Goal: Task Accomplishment & Management: Manage account settings

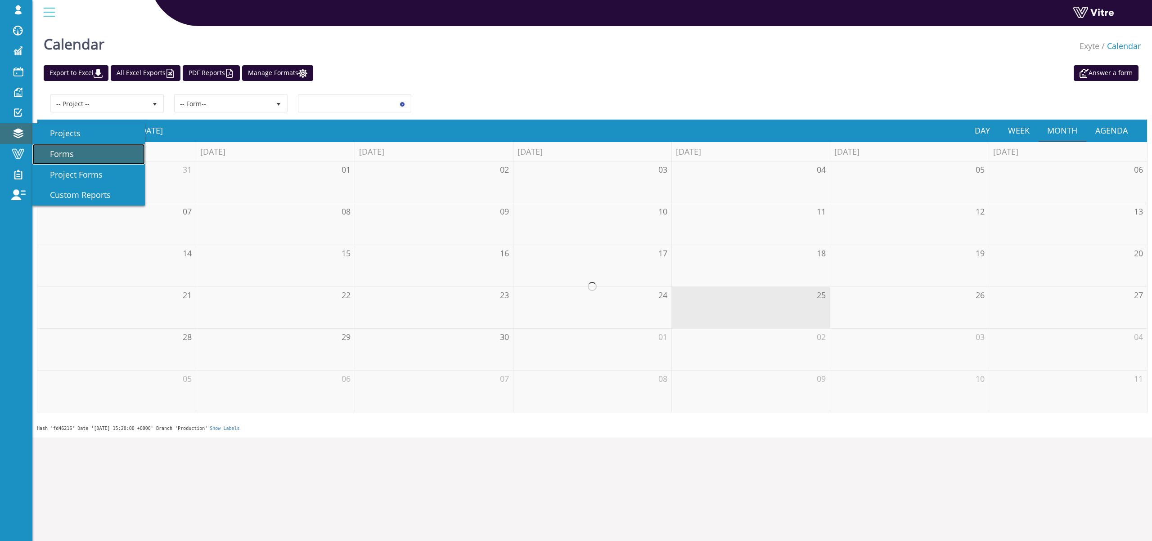
click at [63, 153] on span "Forms" at bounding box center [56, 154] width 35 height 11
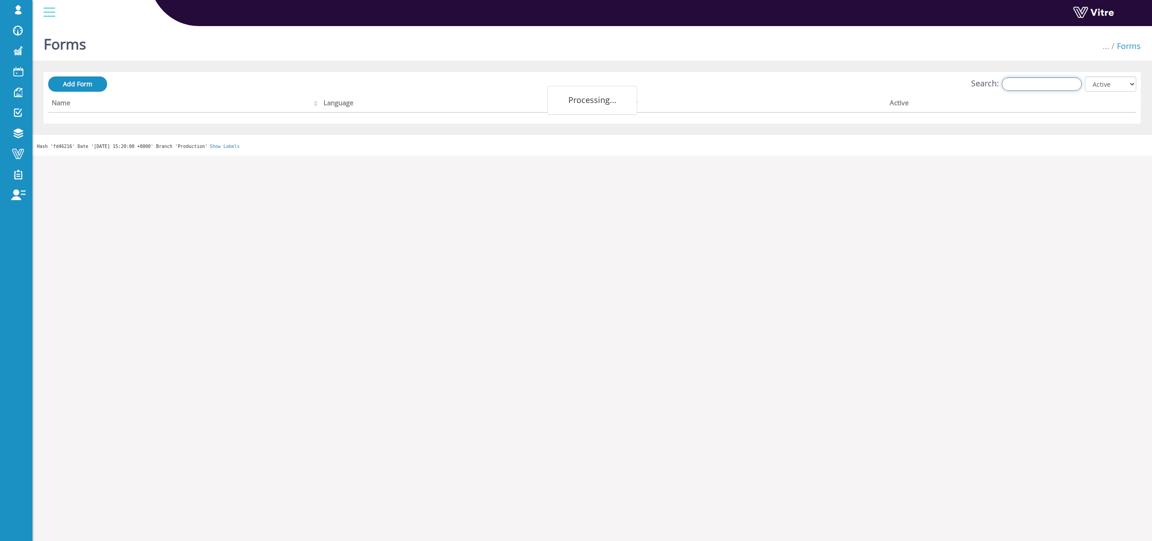
click at [1032, 83] on input "Search:" at bounding box center [1042, 84] width 80 height 14
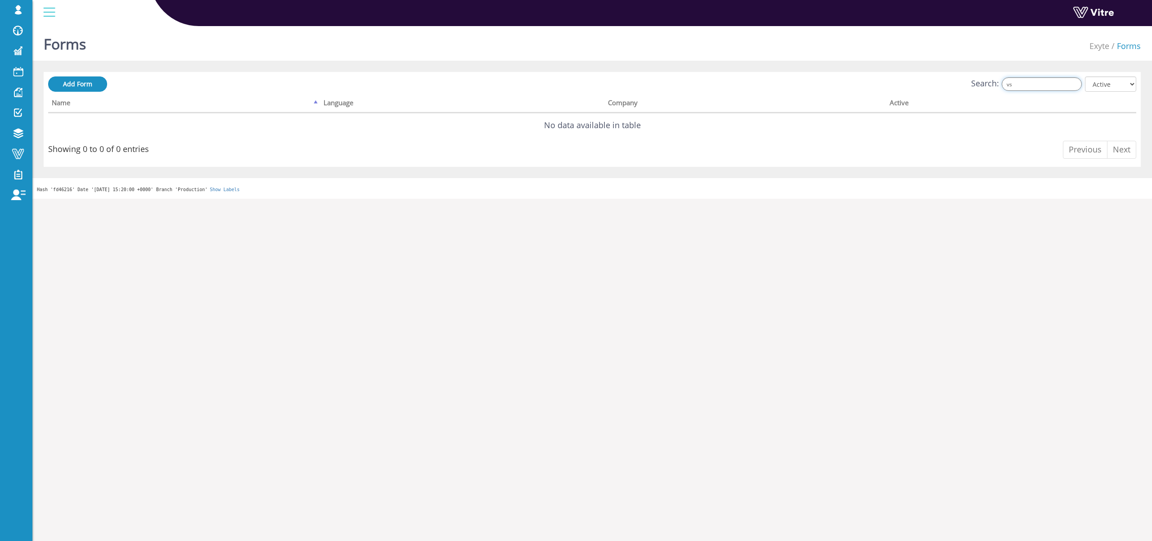
type input "v"
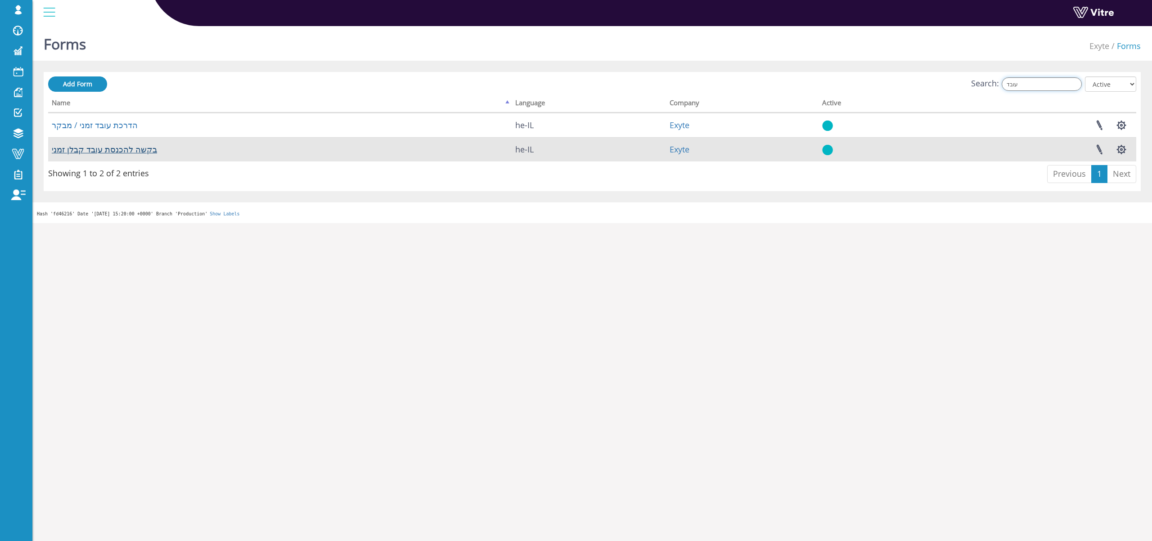
type input "עובד"
click at [104, 148] on link "בקשה להכנסת עובד קבלן זמני" at bounding box center [104, 149] width 105 height 11
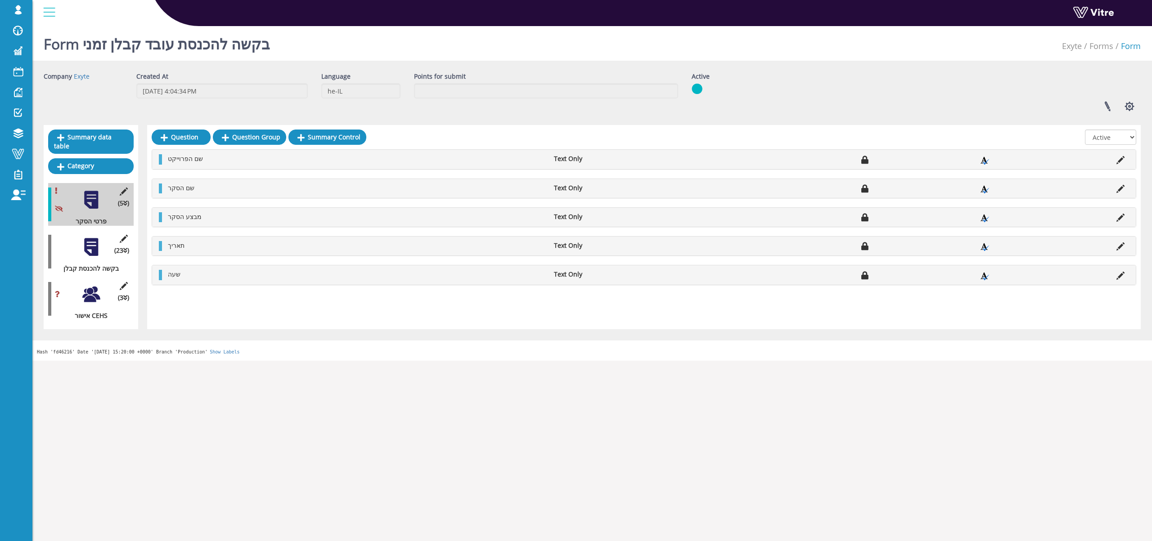
click at [88, 238] on div at bounding box center [91, 247] width 20 height 20
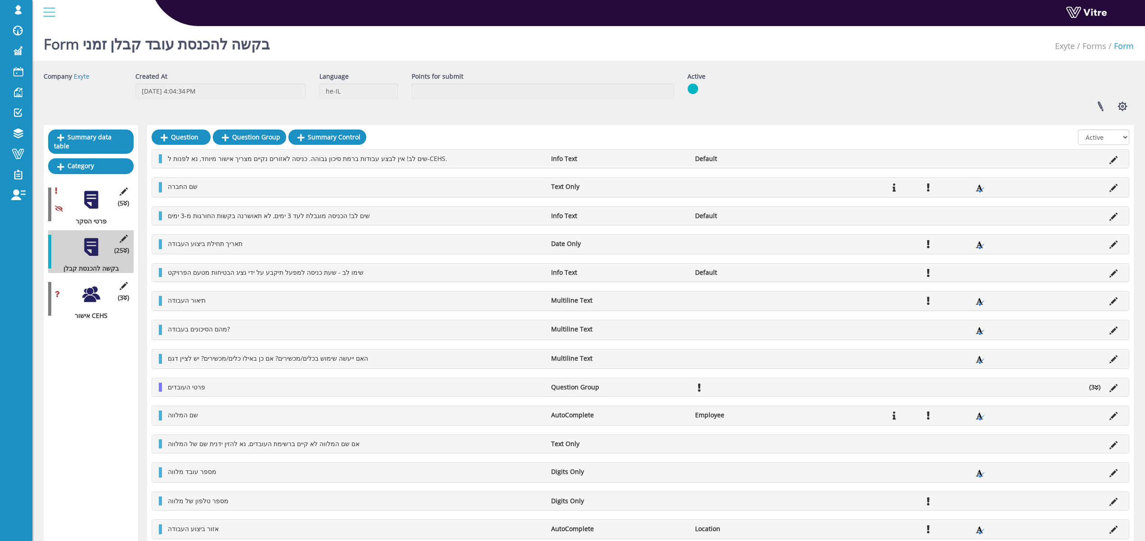
click at [89, 286] on div at bounding box center [91, 294] width 20 height 20
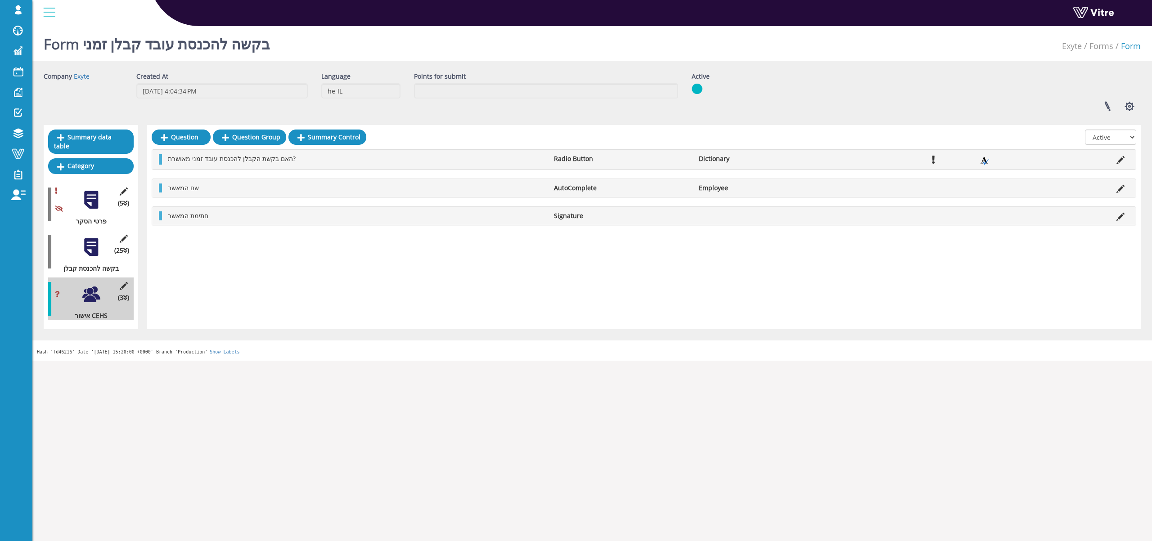
click at [90, 244] on div at bounding box center [91, 247] width 20 height 20
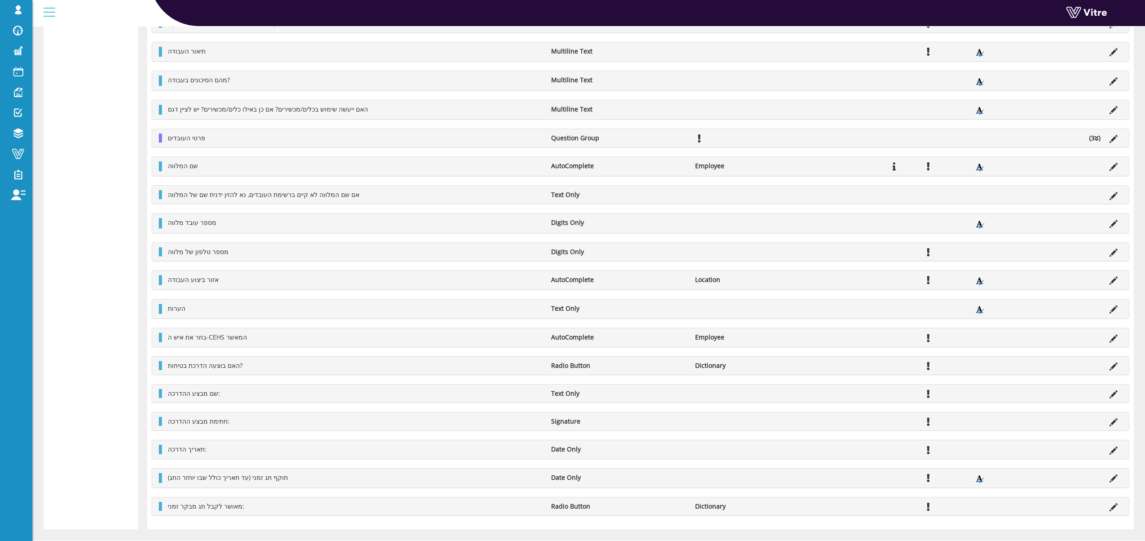
scroll to position [397, 0]
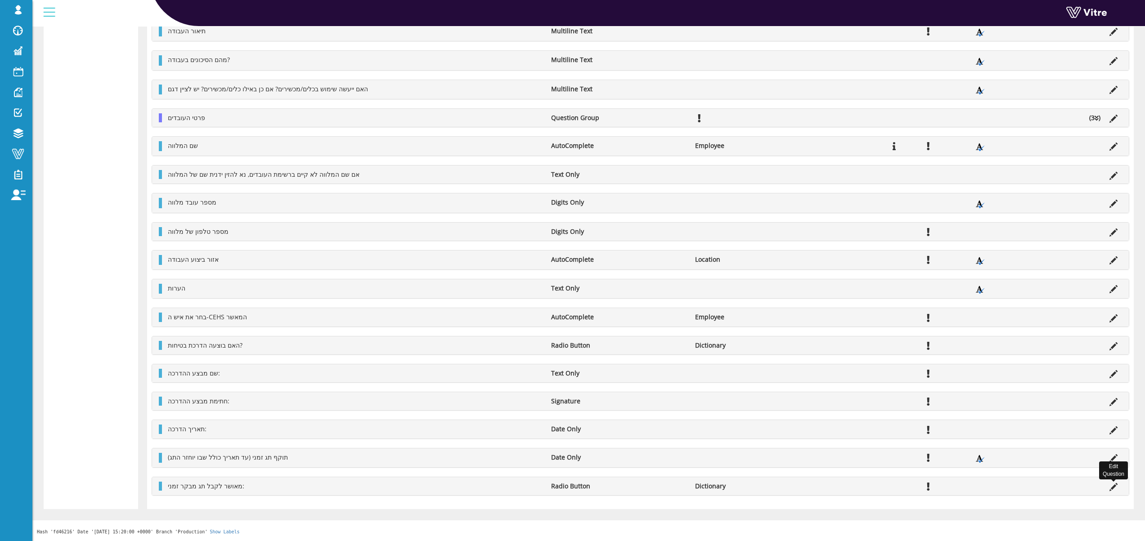
click at [1113, 486] on icon at bounding box center [1114, 487] width 8 height 8
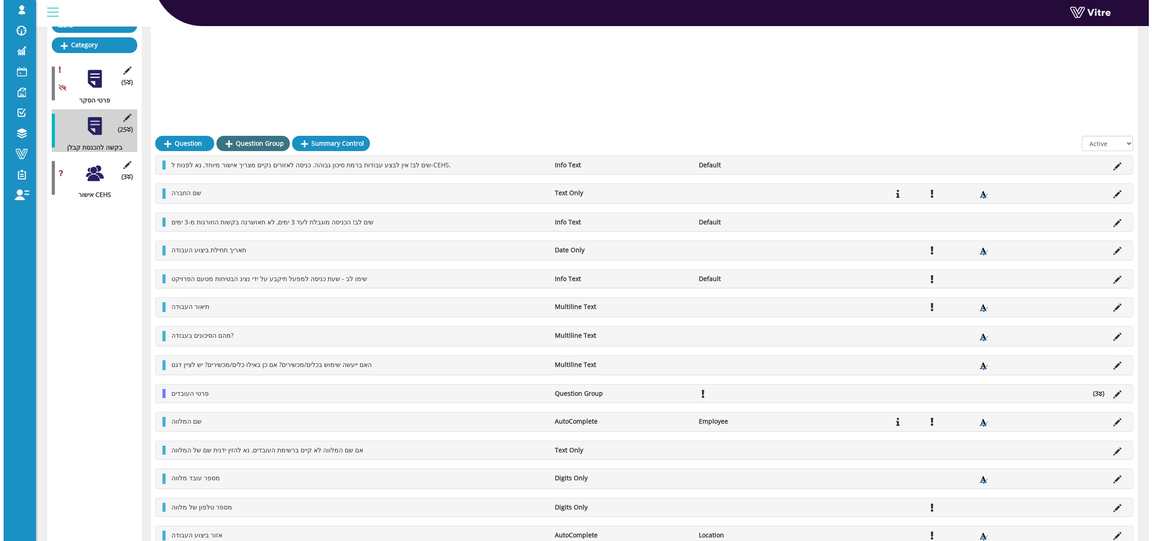
scroll to position [0, 0]
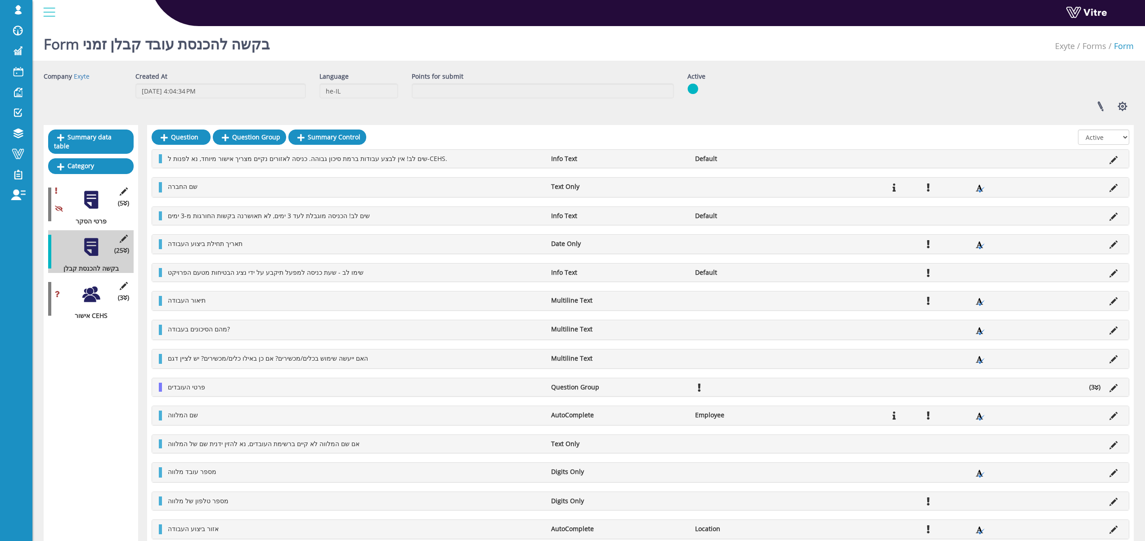
click at [88, 284] on div at bounding box center [91, 294] width 20 height 20
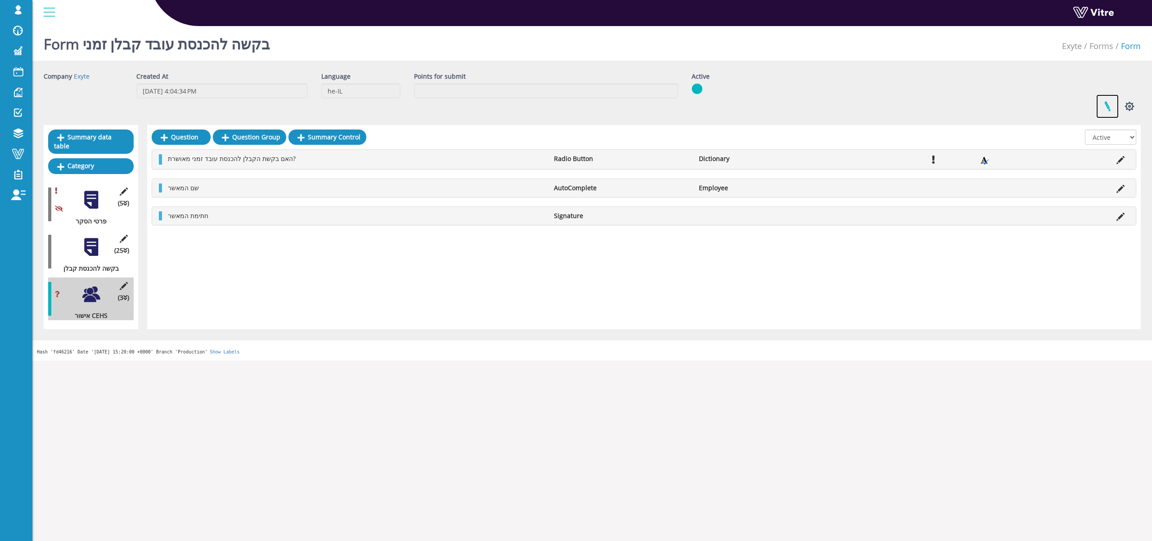
click at [1111, 101] on link at bounding box center [1107, 107] width 23 height 24
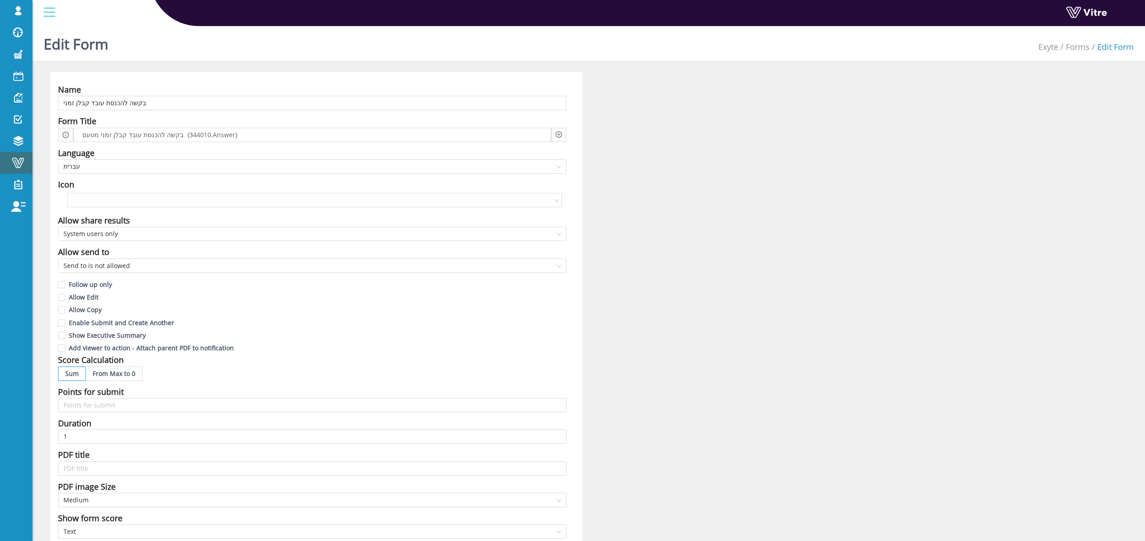
click at [16, 158] on span at bounding box center [18, 163] width 23 height 11
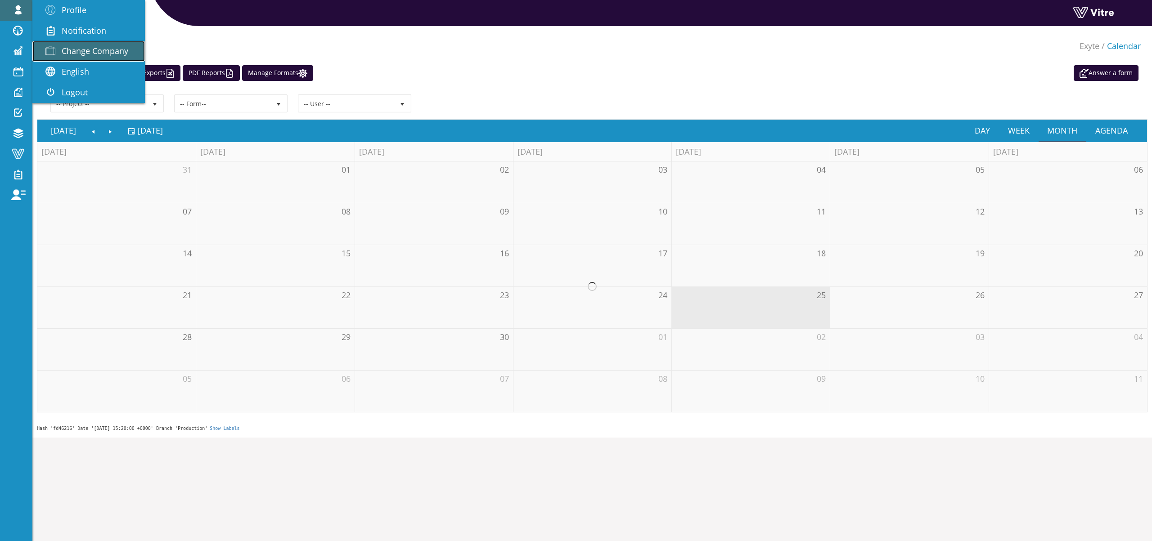
click at [90, 48] on span "Change Company" at bounding box center [95, 50] width 67 height 11
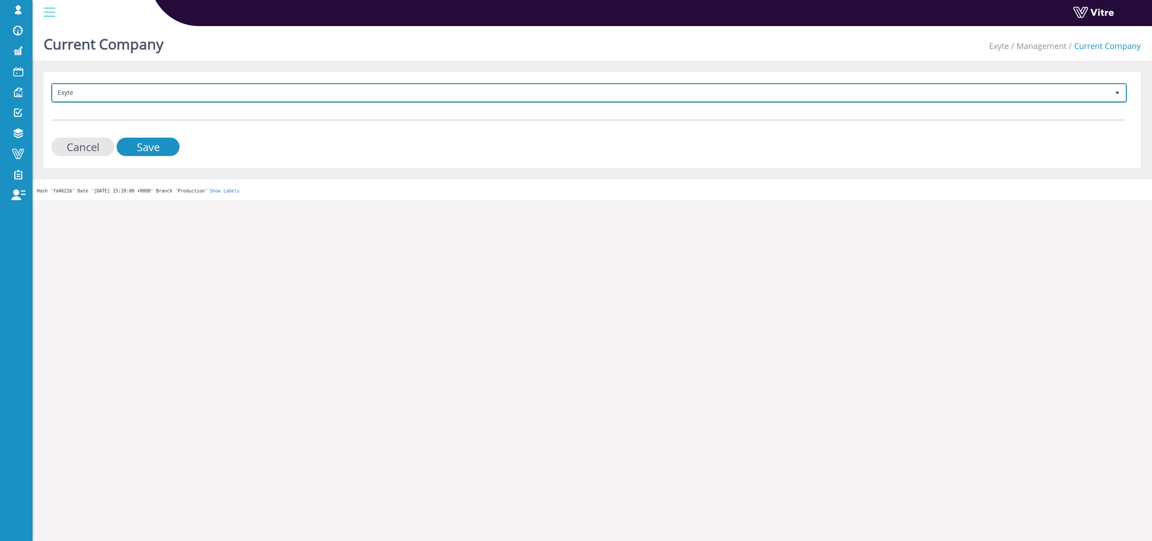
click at [117, 87] on span "Exyte" at bounding box center [581, 93] width 1057 height 16
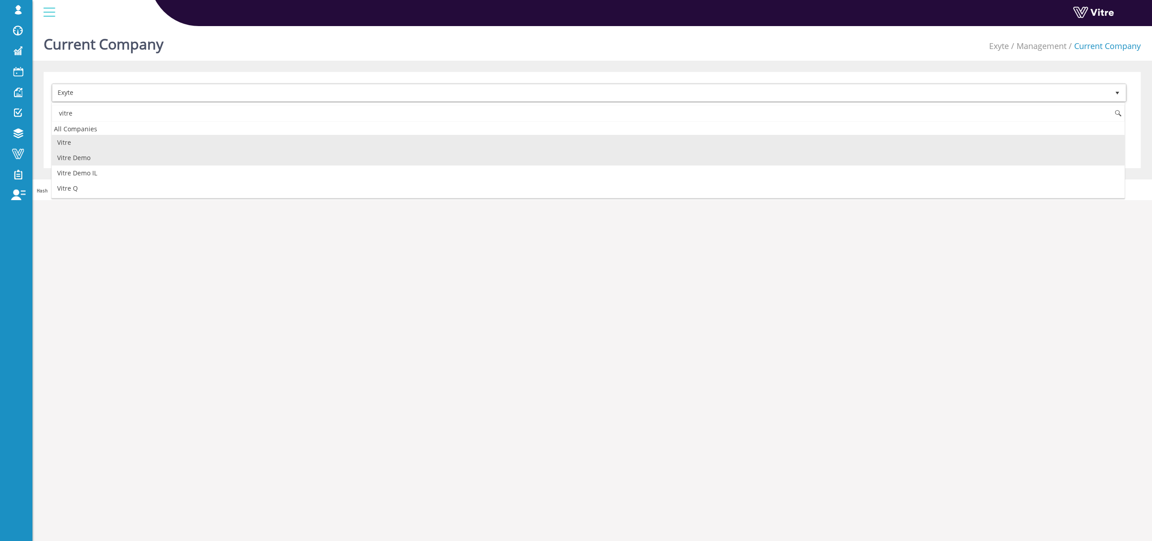
click at [82, 161] on li "Vitre Demo" at bounding box center [588, 157] width 1073 height 15
type input "vitre"
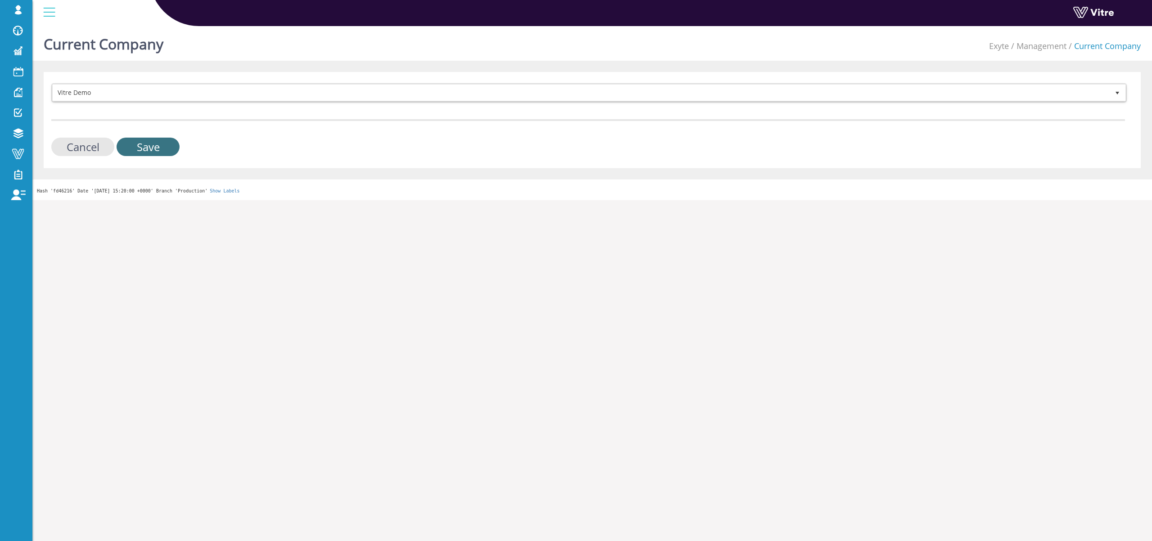
click at [152, 146] on input "Save" at bounding box center [148, 147] width 63 height 18
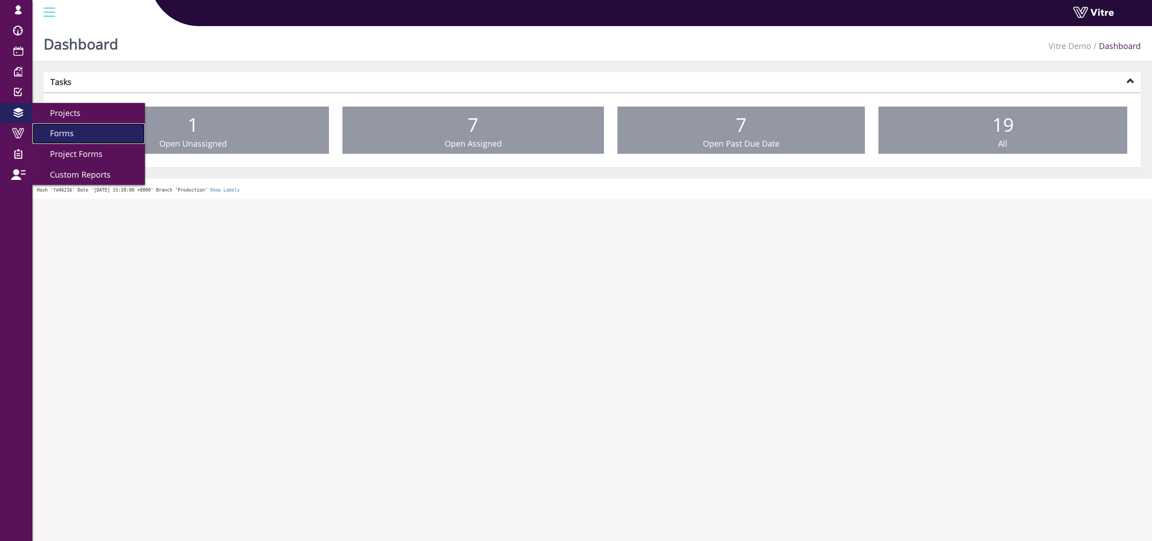
click at [73, 134] on span "Forms" at bounding box center [56, 133] width 35 height 11
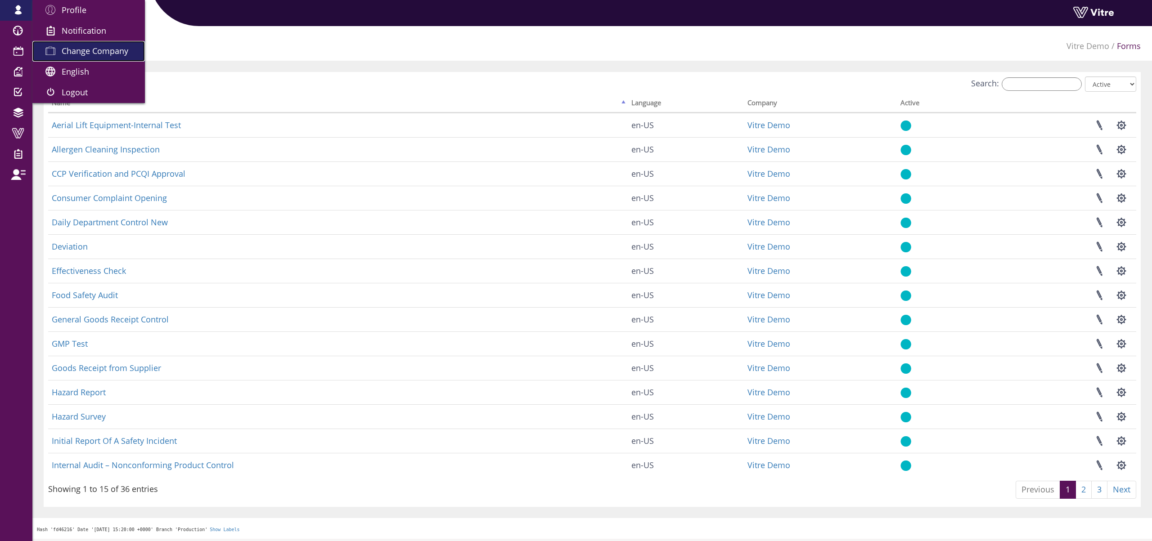
click at [86, 45] on span "Change Company" at bounding box center [95, 50] width 67 height 11
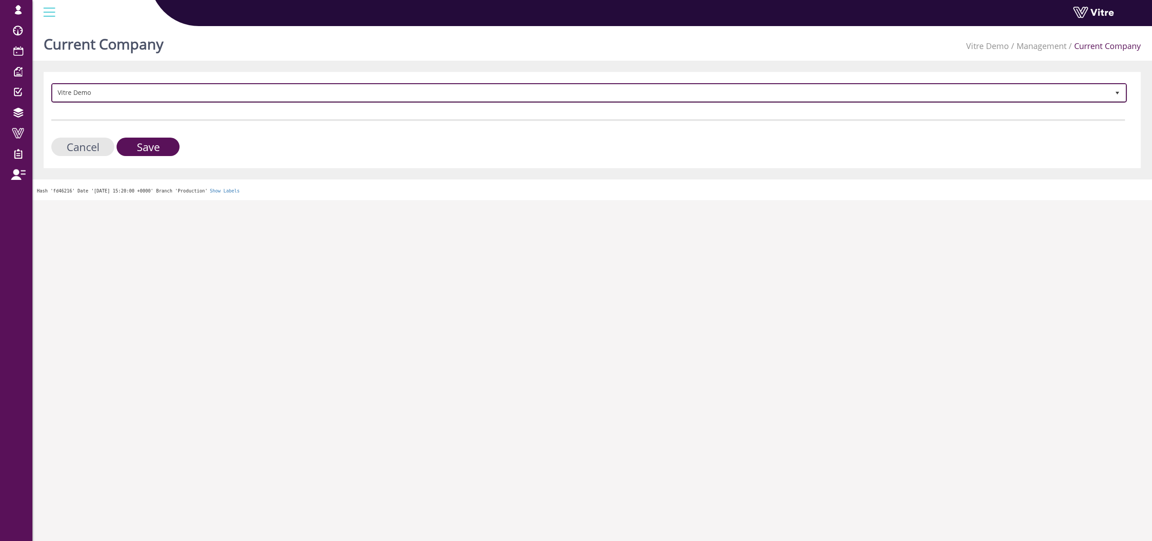
click at [104, 90] on span "Vitre Demo" at bounding box center [581, 93] width 1057 height 16
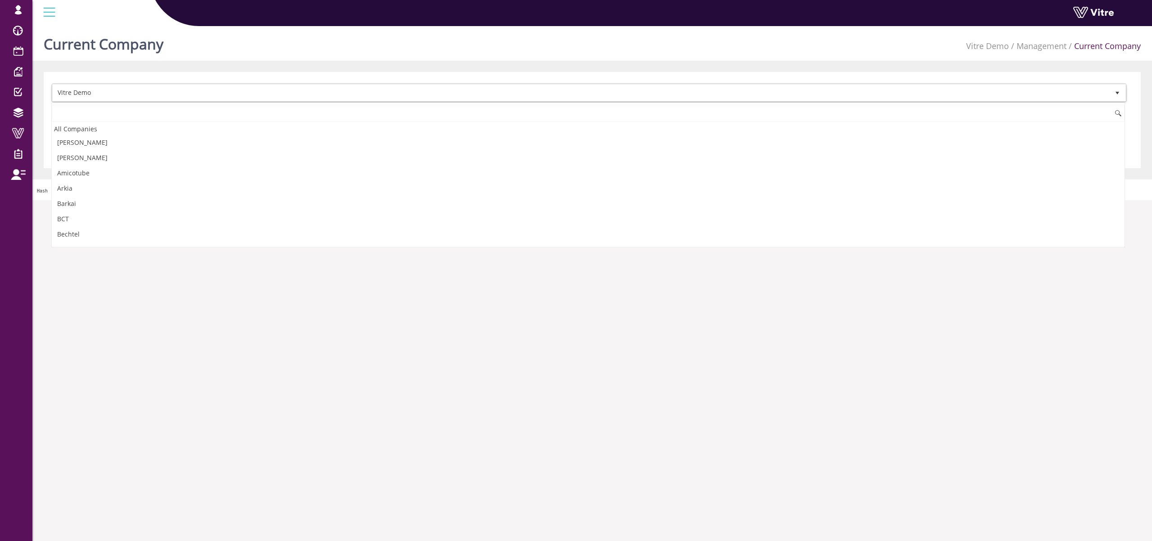
scroll to position [1221, 0]
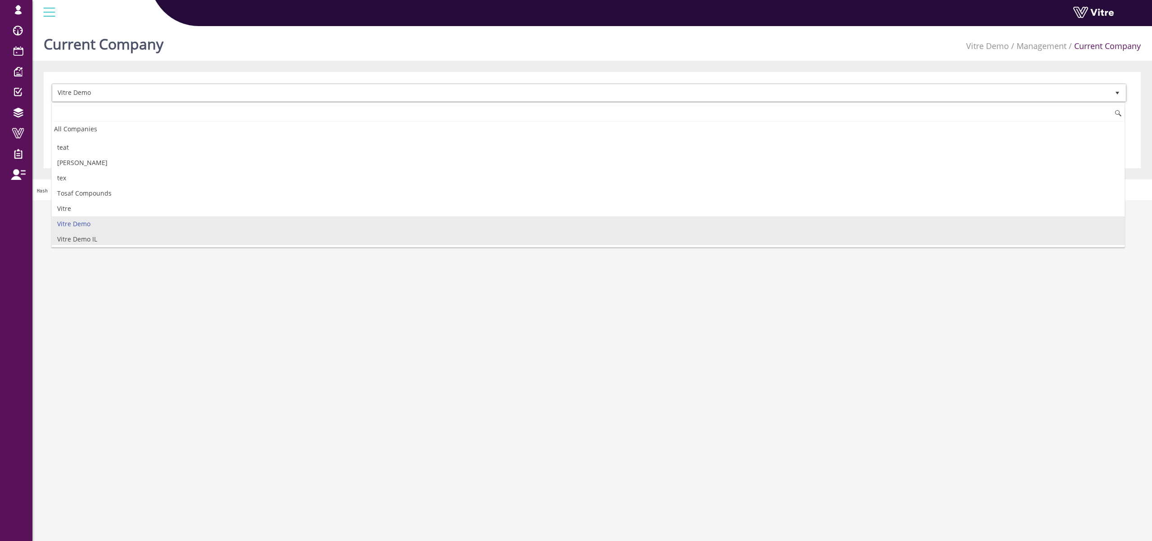
click at [109, 241] on li "Vitre Demo IL" at bounding box center [588, 239] width 1073 height 15
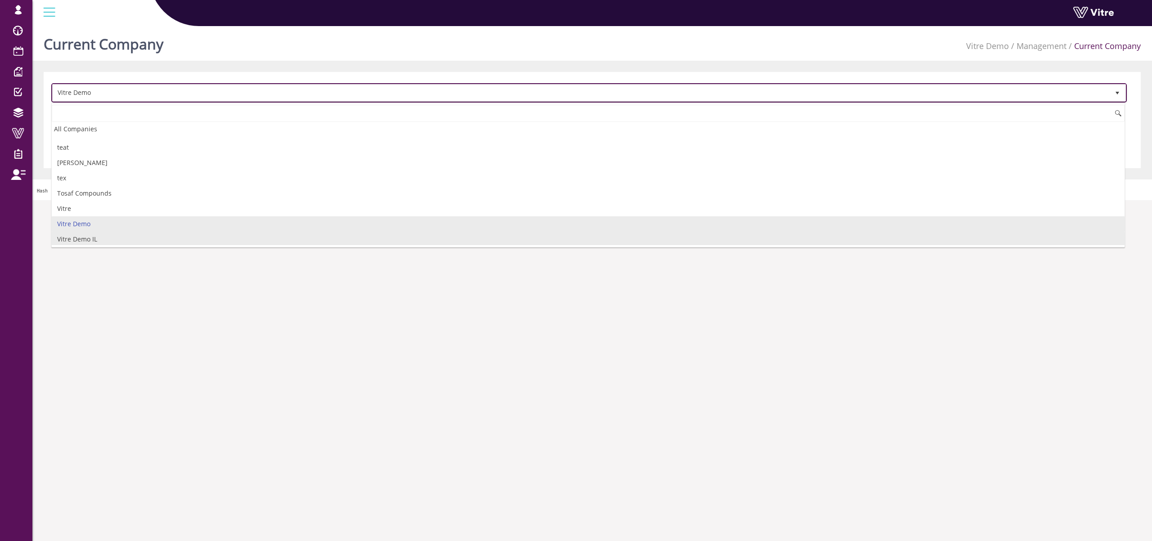
scroll to position [1236, 0]
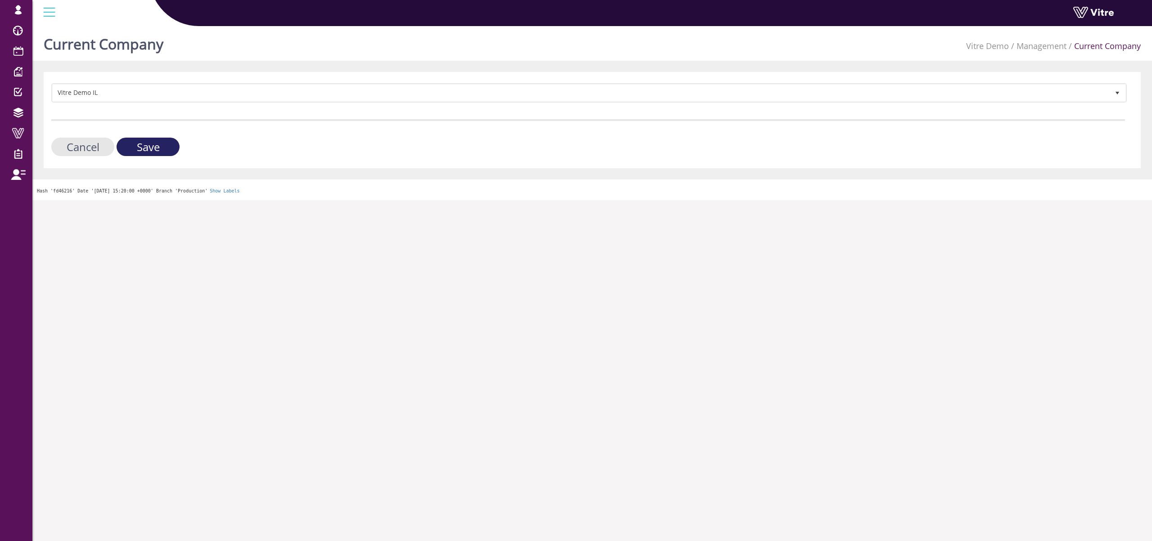
click at [158, 151] on input "Save" at bounding box center [148, 147] width 63 height 18
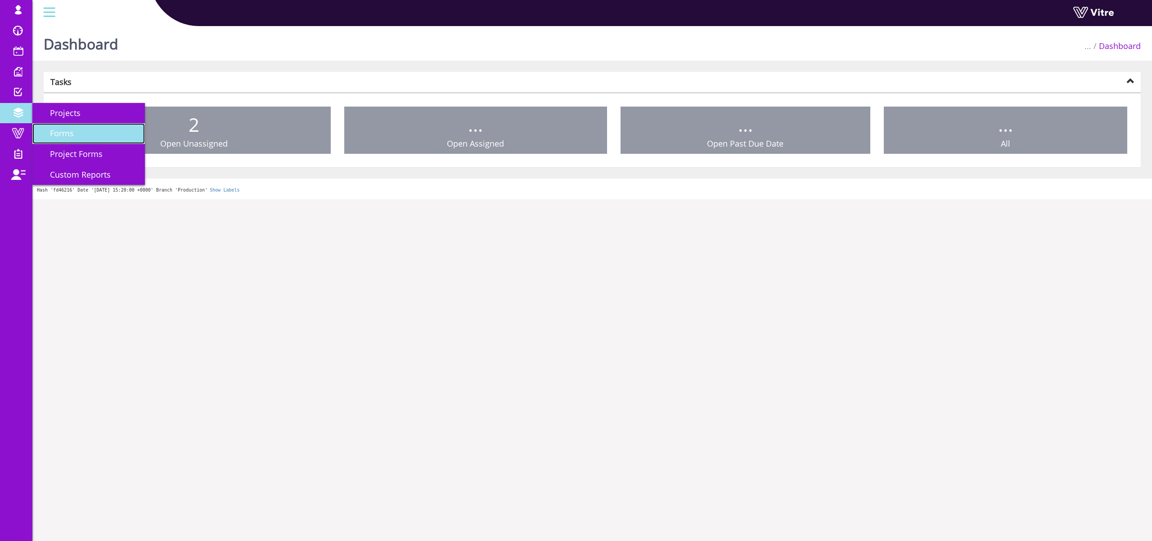
click at [56, 135] on span "Forms" at bounding box center [56, 133] width 35 height 11
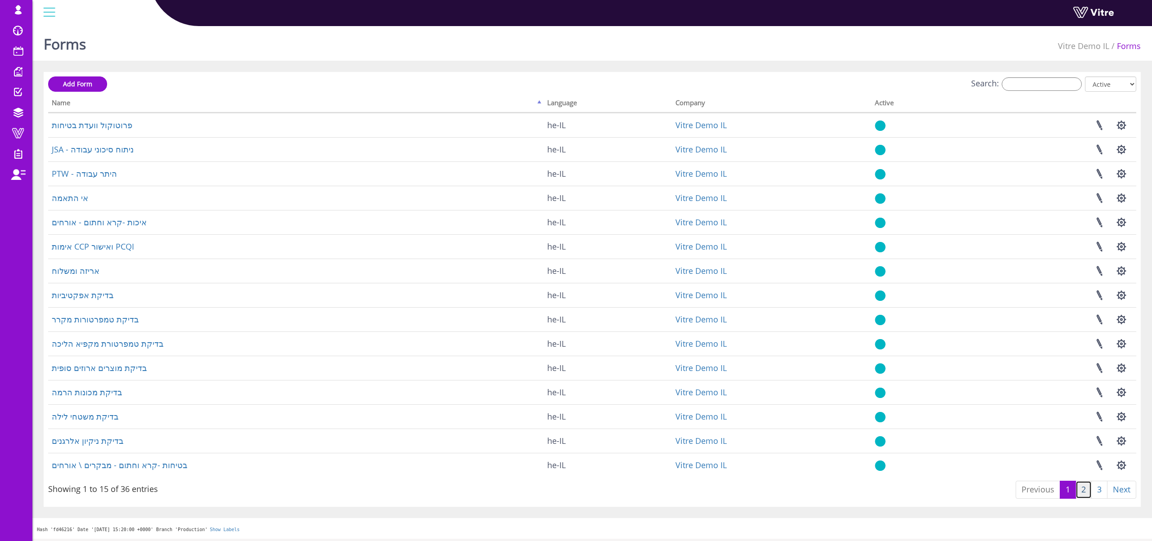
click at [1084, 489] on link "2" at bounding box center [1084, 490] width 16 height 18
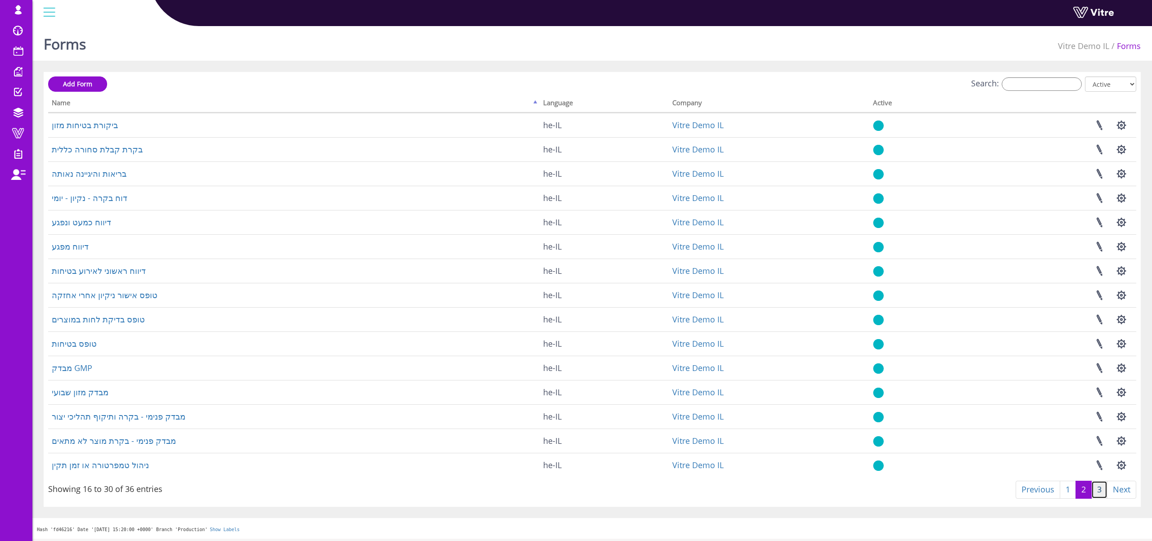
click at [1101, 489] on link "3" at bounding box center [1099, 490] width 16 height 18
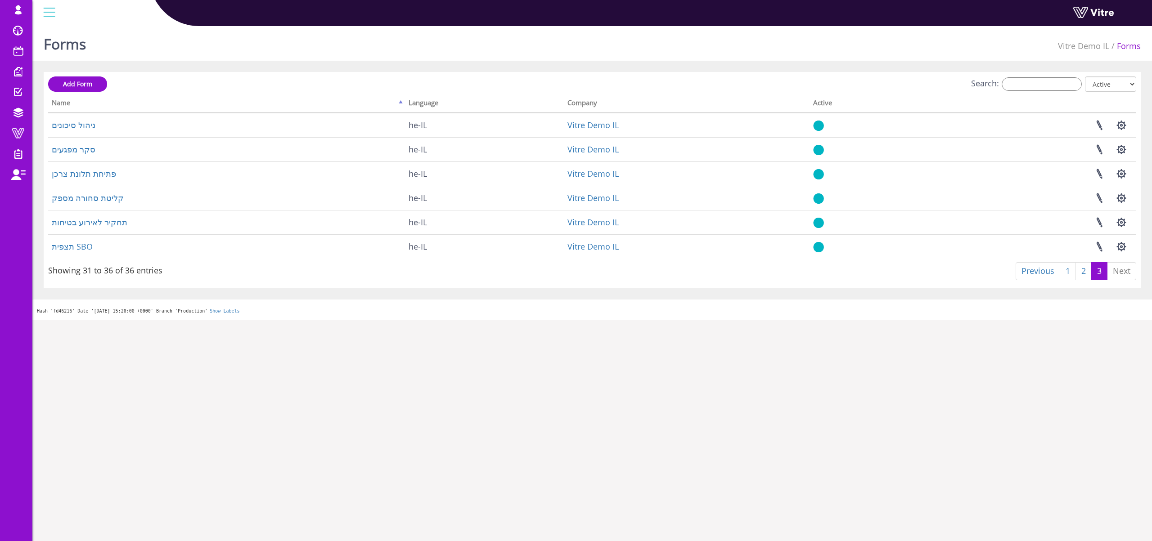
click at [300, 320] on html "[EMAIL_ADDRESS][DOMAIN_NAME] Profile Notification Change Company English Englis…" at bounding box center [576, 160] width 1152 height 320
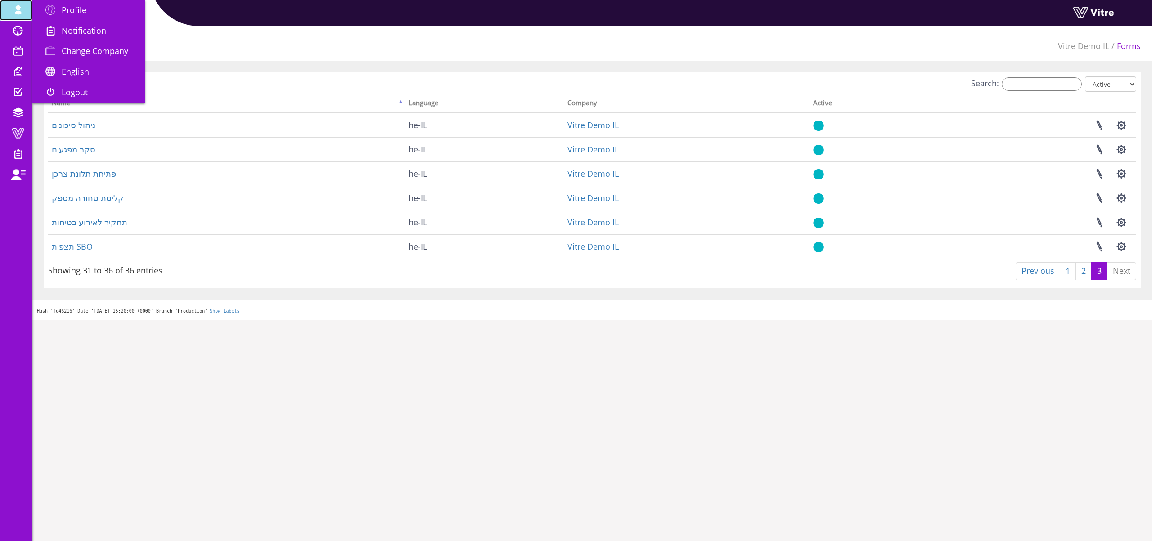
click at [14, 6] on span at bounding box center [18, 10] width 23 height 11
